Goal: Task Accomplishment & Management: Use online tool/utility

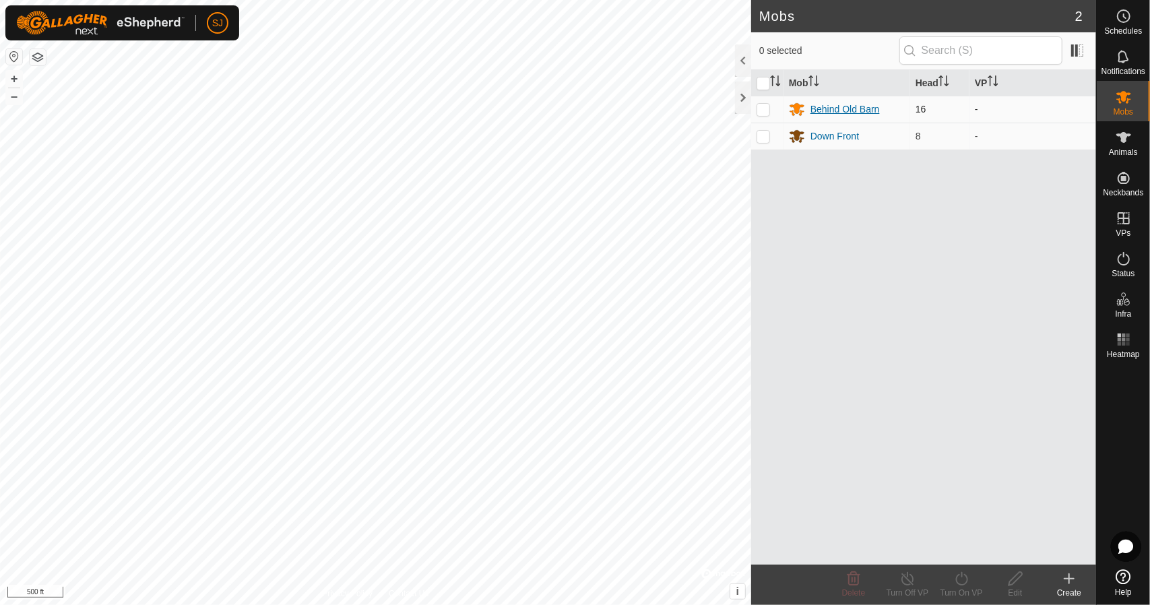
click at [813, 106] on div "Behind Old Barn" at bounding box center [844, 109] width 69 height 14
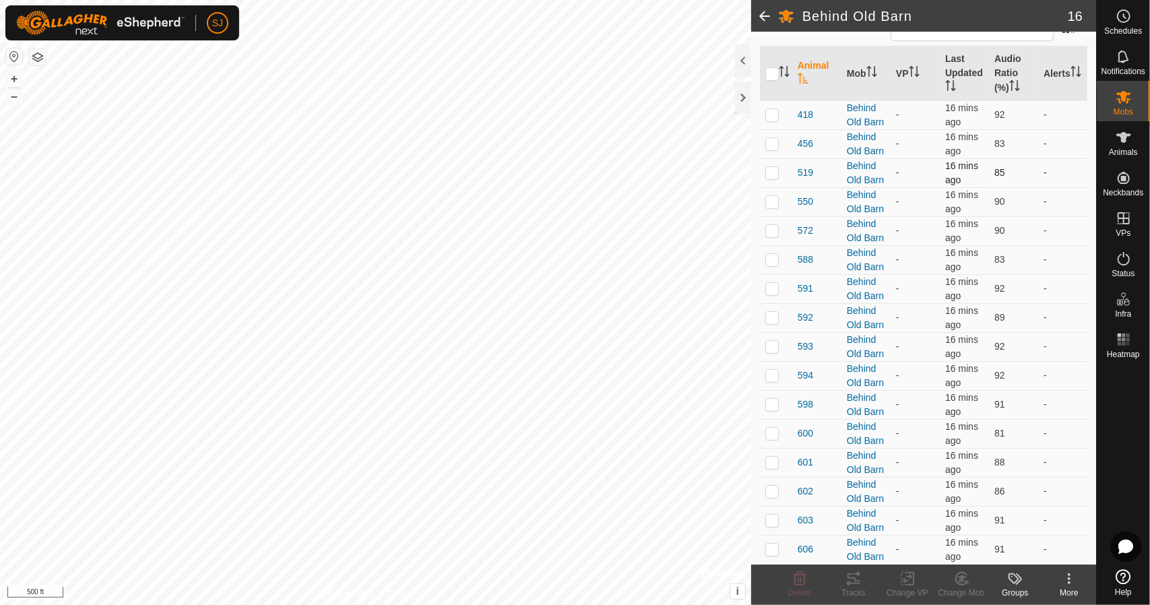
scroll to position [351, 0]
click at [772, 419] on td at bounding box center [776, 433] width 32 height 29
checkbox input "true"
click at [772, 457] on p-checkbox at bounding box center [771, 462] width 13 height 11
checkbox input "true"
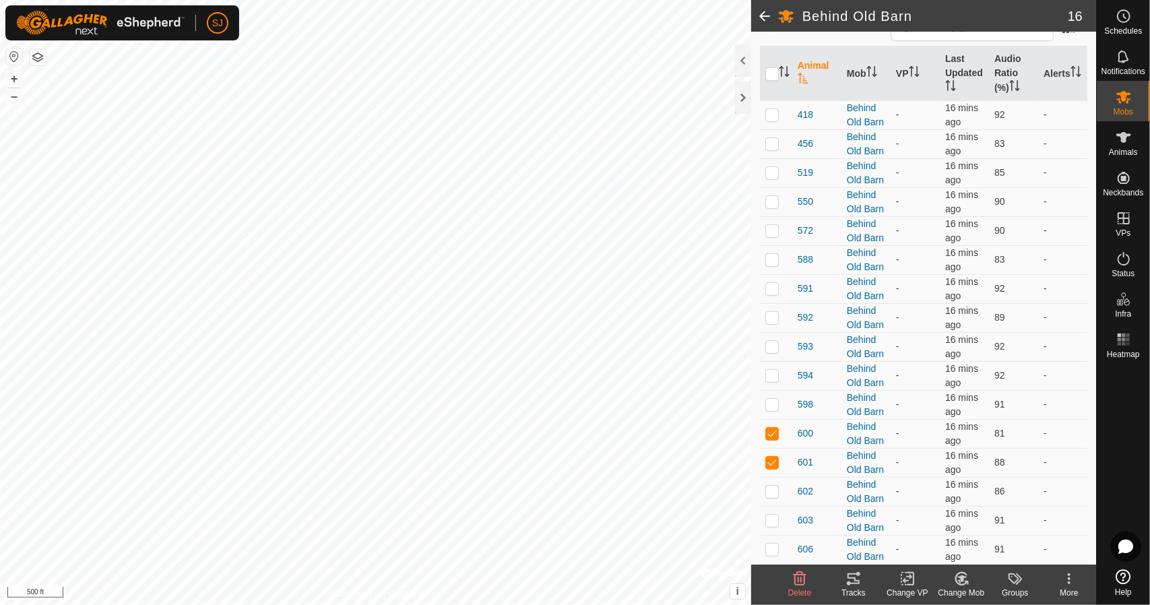
click at [960, 587] on div "Change Mob" at bounding box center [961, 593] width 54 height 12
click at [971, 552] on link "Remove from Mob" at bounding box center [1001, 549] width 133 height 27
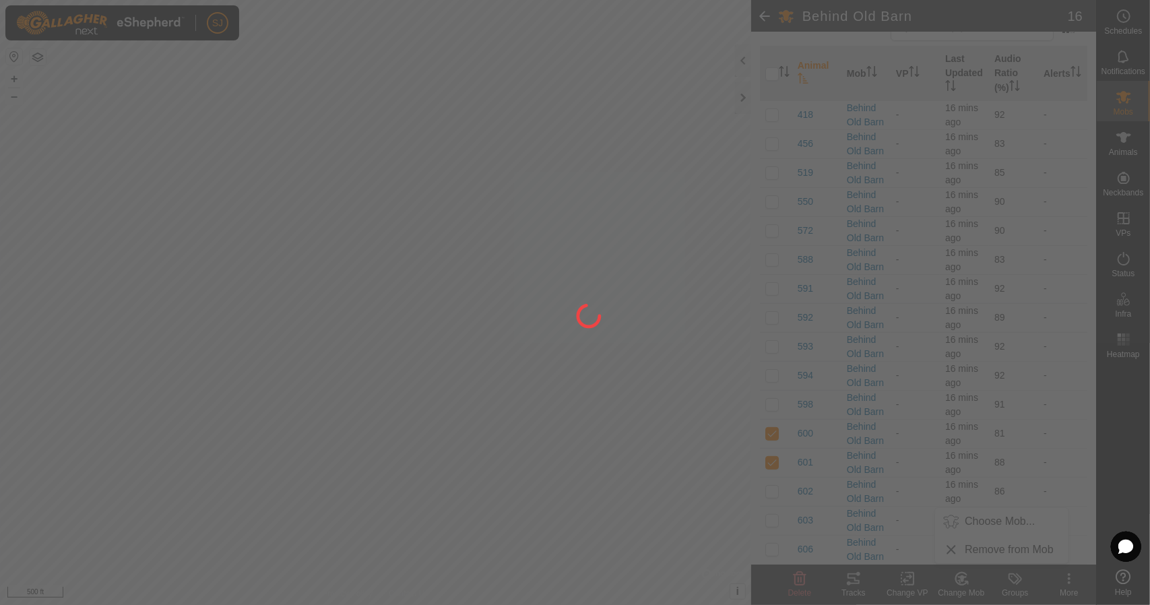
checkbox input "false"
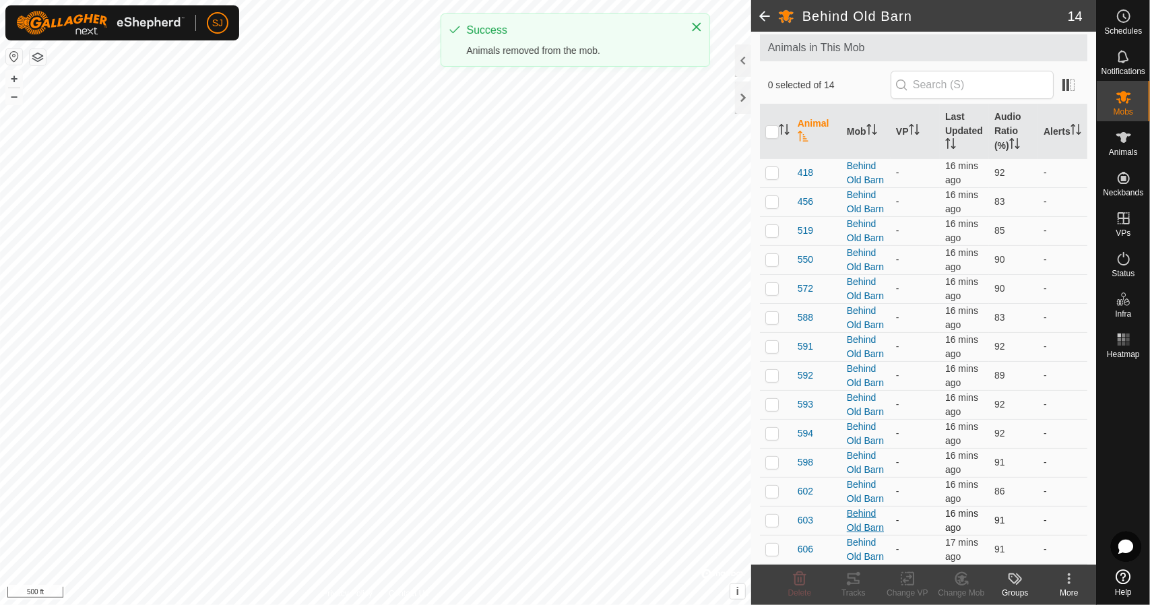
scroll to position [265, 0]
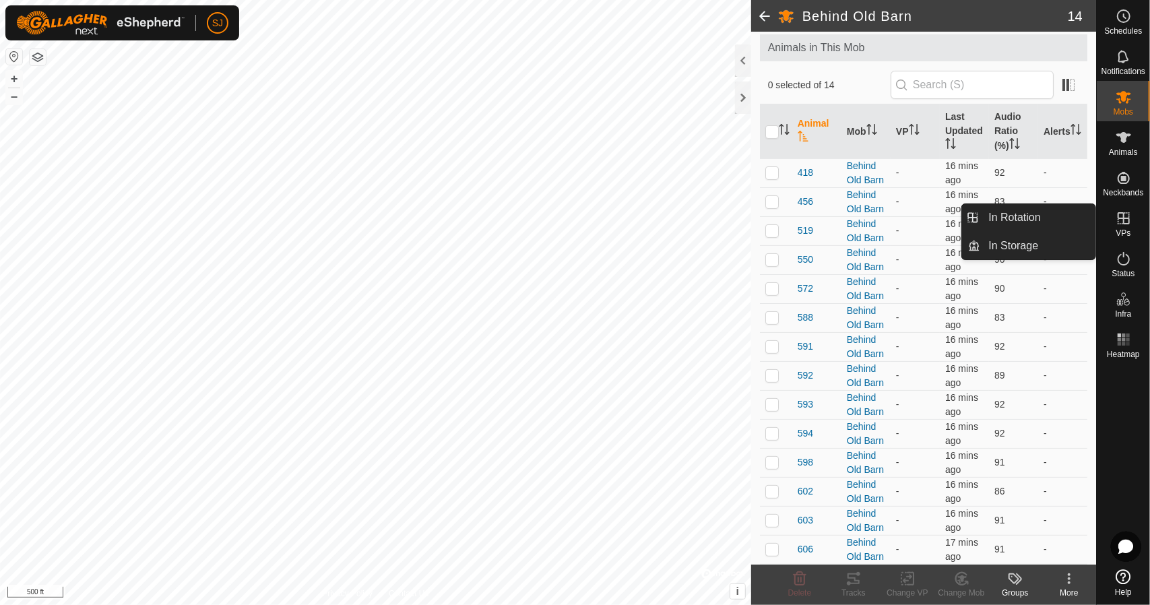
click at [1120, 224] on icon at bounding box center [1124, 218] width 12 height 12
click at [1075, 216] on link "In Rotation" at bounding box center [1038, 217] width 115 height 27
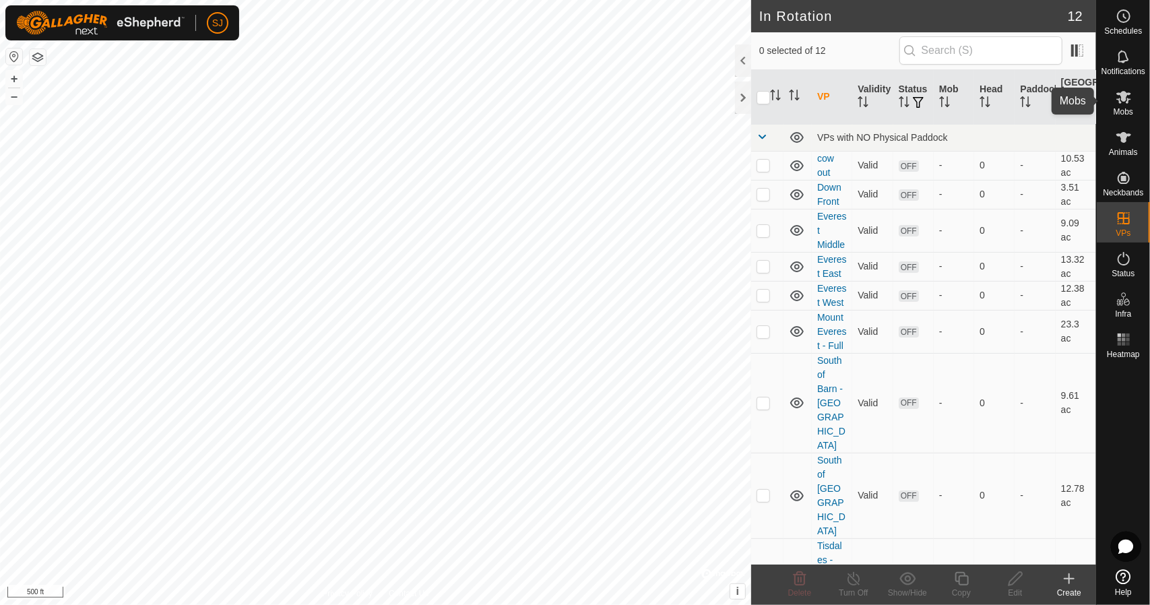
click at [1113, 106] on es-mob-svg-icon at bounding box center [1124, 97] width 24 height 22
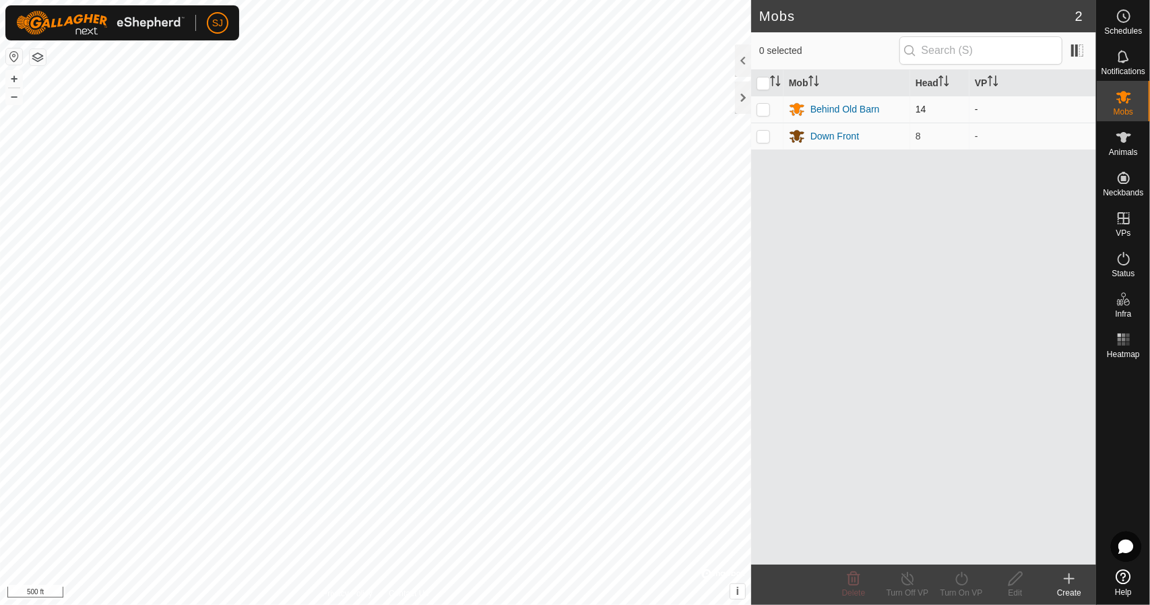
click at [762, 112] on p-checkbox at bounding box center [763, 109] width 13 height 11
checkbox input "true"
click at [767, 135] on p-checkbox at bounding box center [763, 136] width 13 height 11
checkbox input "true"
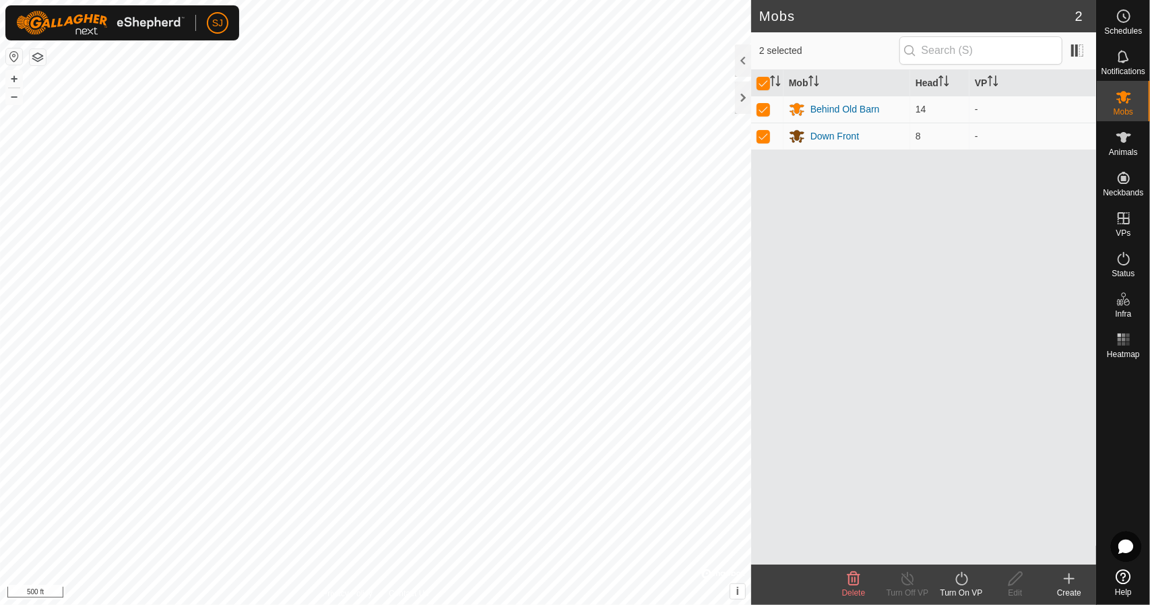
click at [959, 579] on icon at bounding box center [961, 579] width 17 height 16
click at [959, 544] on link "Now" at bounding box center [1001, 549] width 133 height 27
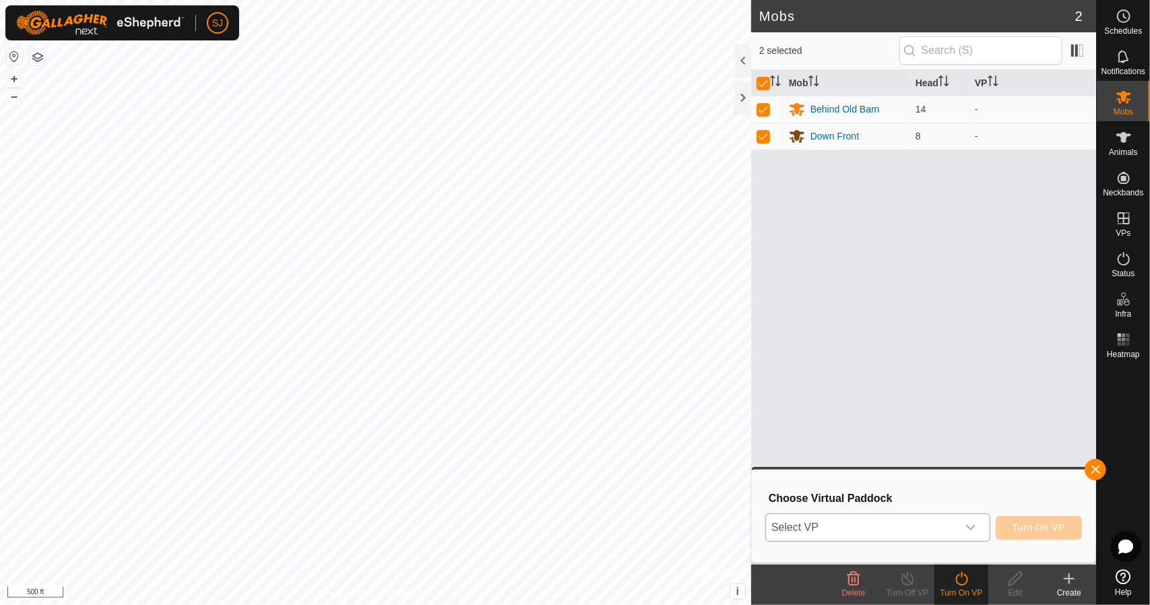
click at [885, 529] on span "Select VP" at bounding box center [861, 527] width 191 height 27
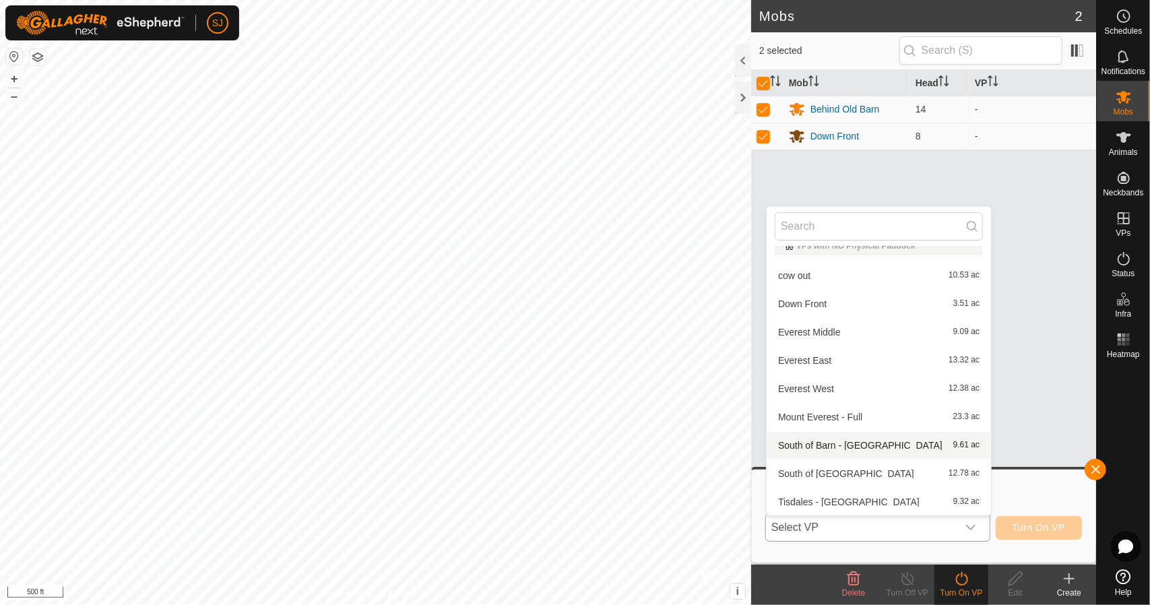
scroll to position [82, 0]
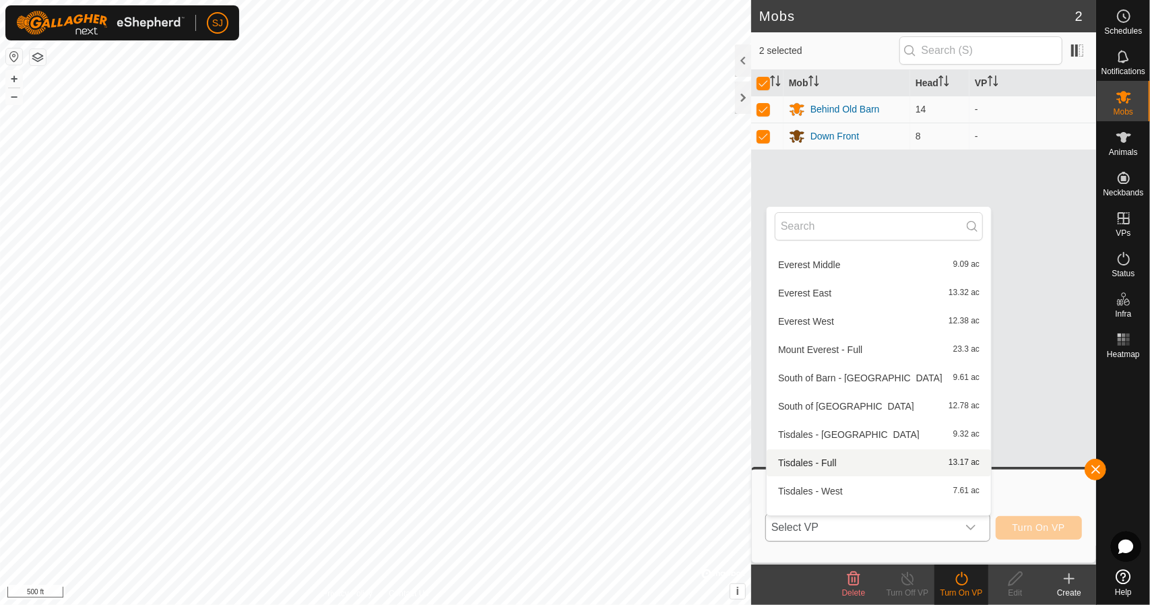
click at [823, 465] on li "Tisdales - Full 13.17 ac" at bounding box center [879, 462] width 224 height 27
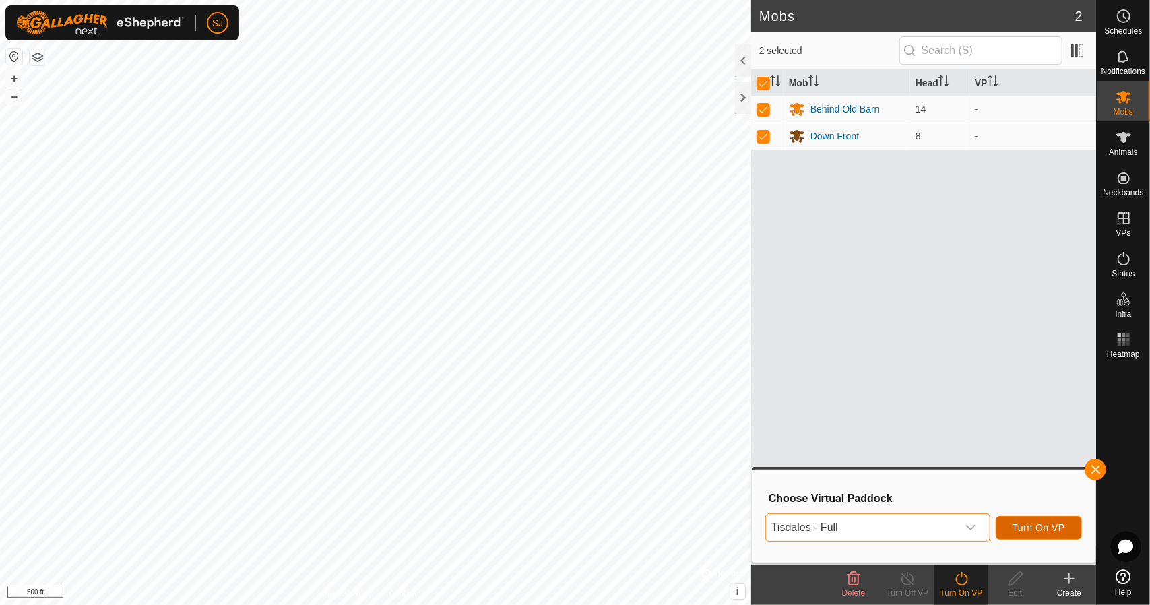
click at [1023, 528] on span "Turn On VP" at bounding box center [1039, 527] width 53 height 11
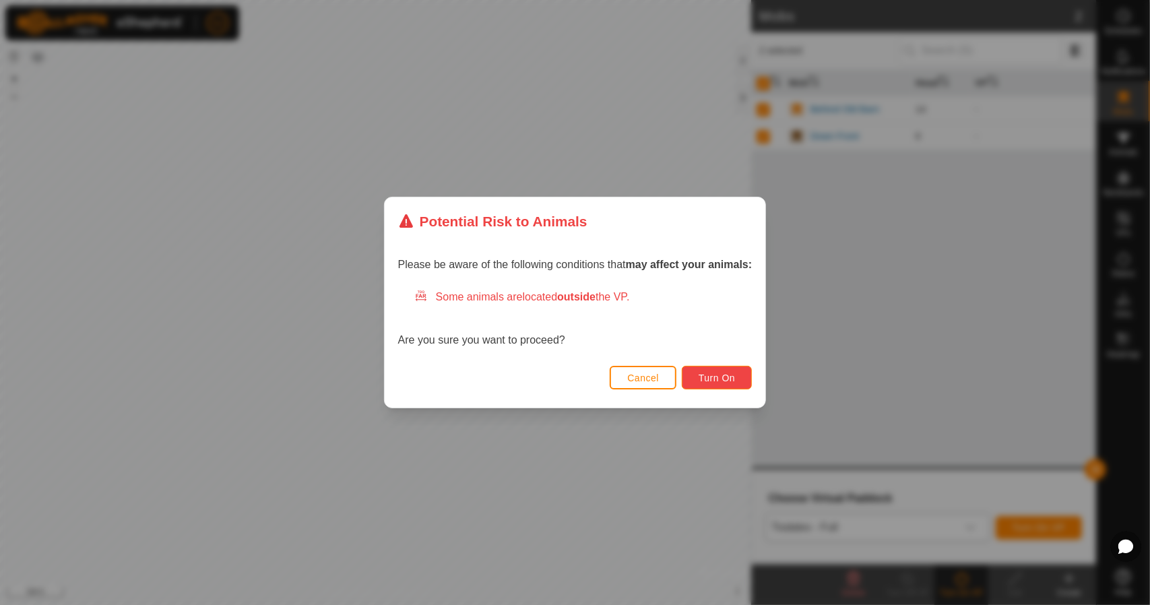
click at [707, 381] on span "Turn On" at bounding box center [717, 378] width 36 height 11
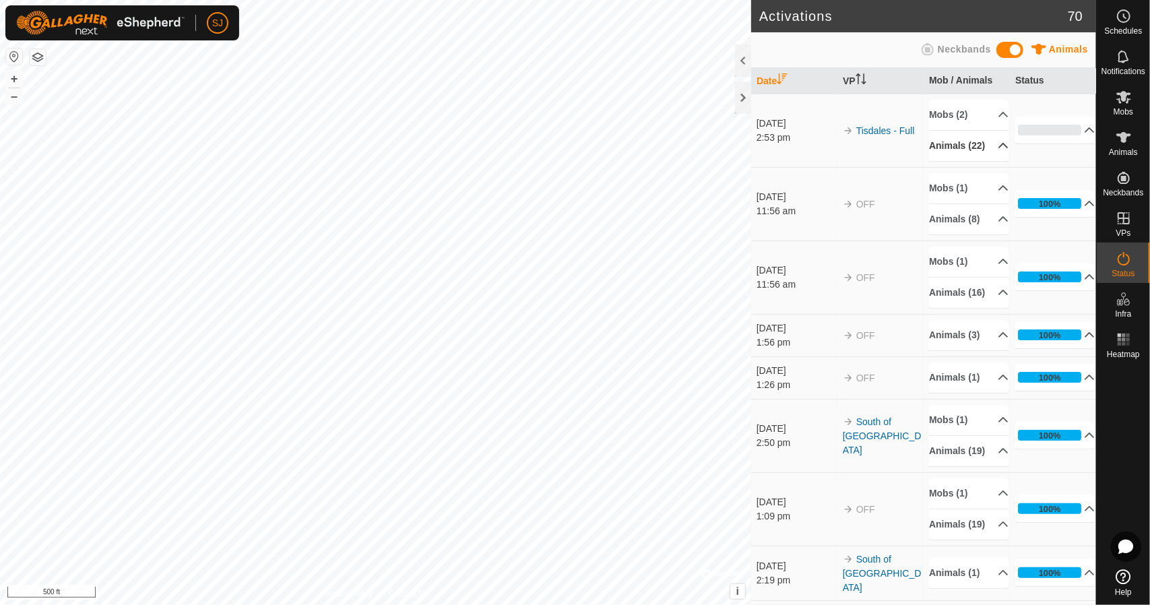
click at [990, 148] on p-accordion-header "Animals (22)" at bounding box center [968, 146] width 79 height 30
